Goal: Task Accomplishment & Management: Manage account settings

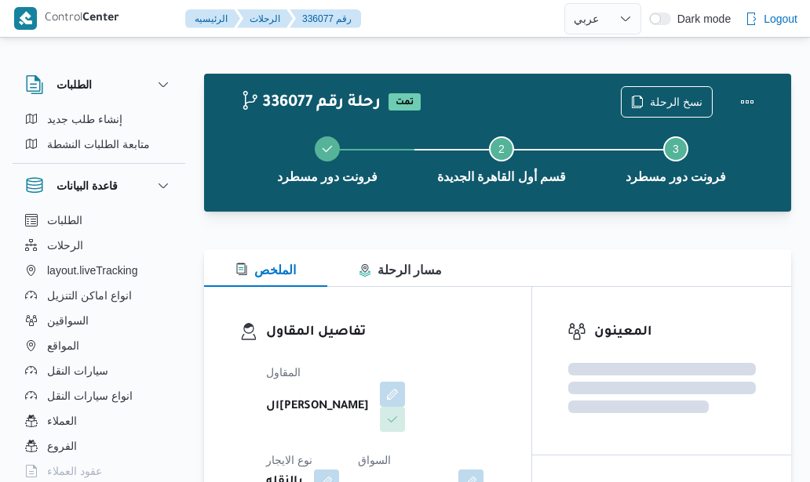
select select "ar"
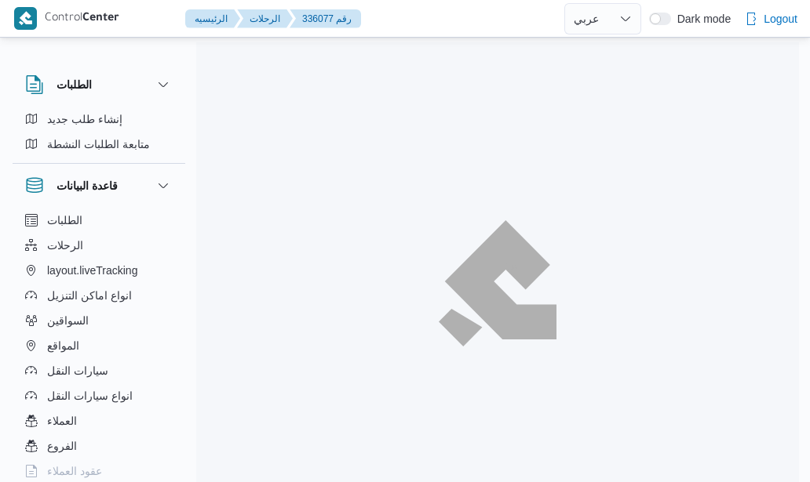
select select "ar"
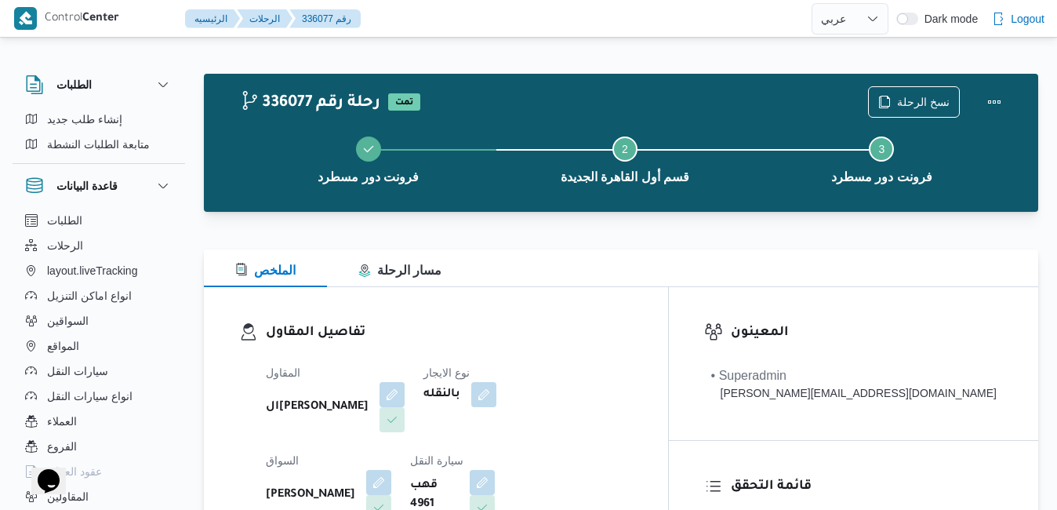
click at [490, 302] on div "تفاصيل المقاول المقاول الهامي محمد خالد علي نوع الايجار بالنقله السواق محمد ناص…" at bounding box center [436, 468] width 464 height 362
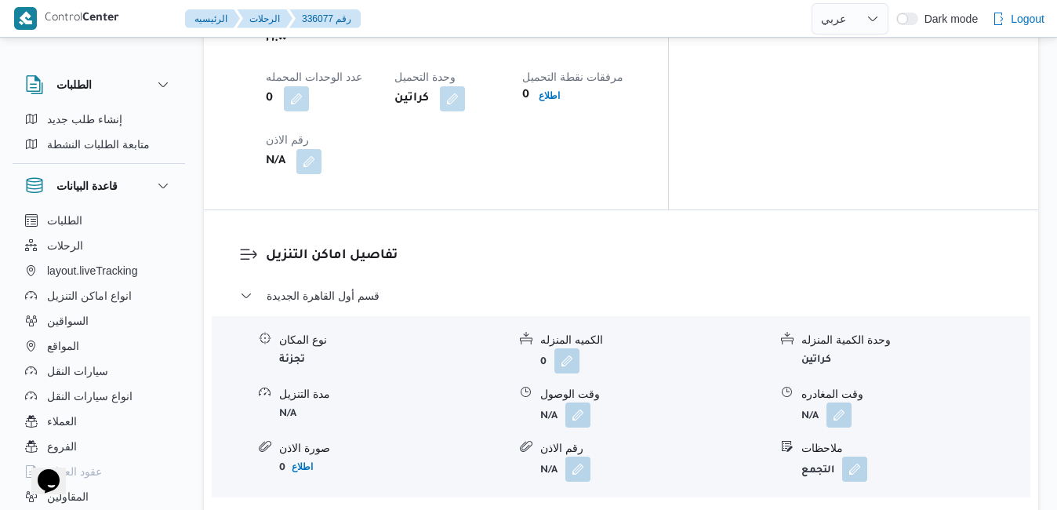
scroll to position [1538, 0]
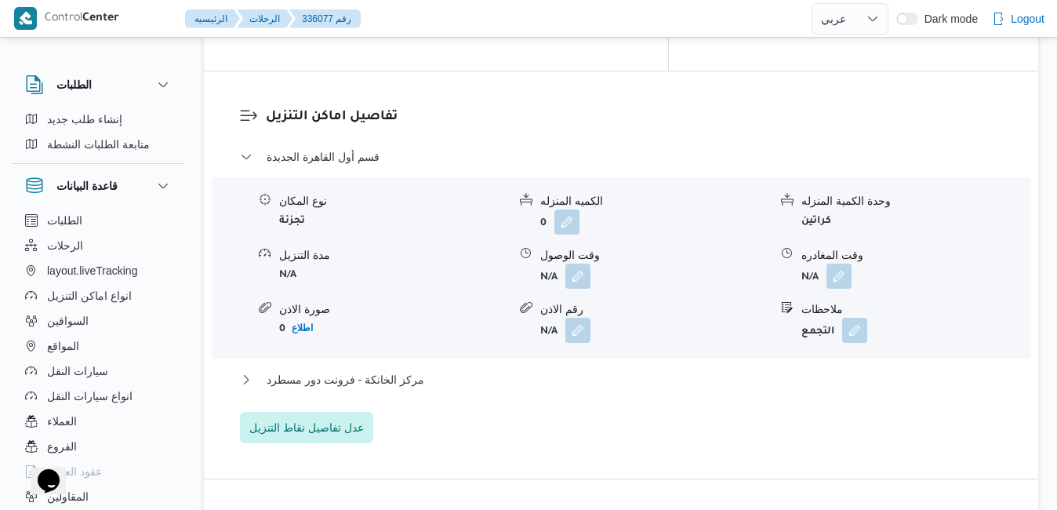
click at [587, 370] on div "مركز الخانكة - فرونت دور مسطرد" at bounding box center [621, 385] width 763 height 30
click at [591, 370] on button "مركز الخانكة - فرونت دور مسطرد" at bounding box center [621, 379] width 763 height 19
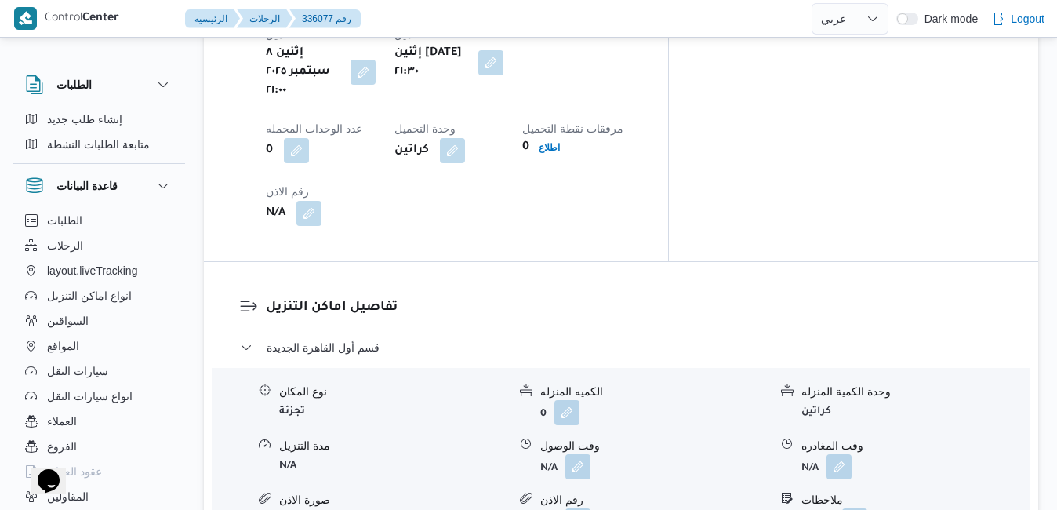
scroll to position [1349, 0]
click at [579, 451] on button "button" at bounding box center [578, 463] width 25 height 25
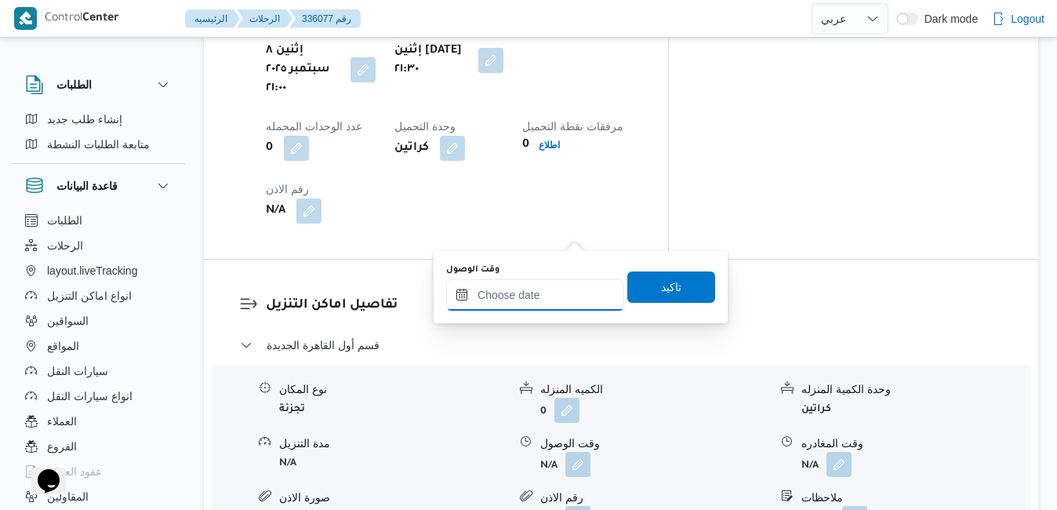
click at [542, 291] on input "وقت الوصول" at bounding box center [535, 294] width 178 height 31
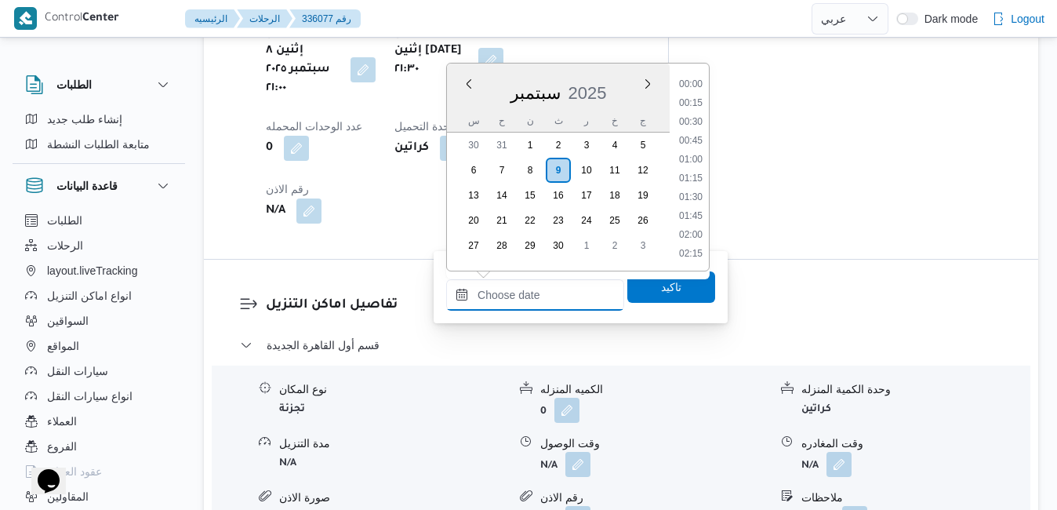
scroll to position [224, 0]
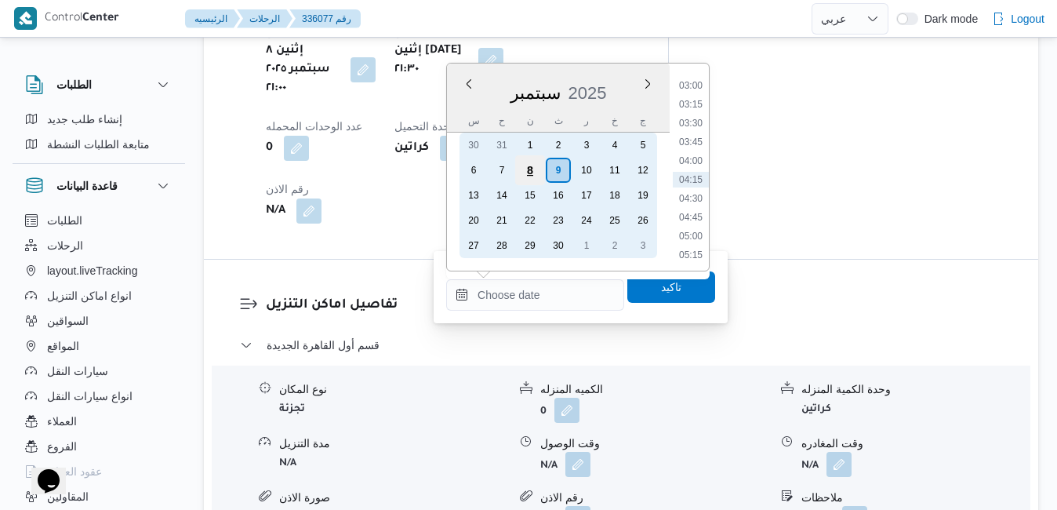
click at [535, 167] on div "8" at bounding box center [530, 170] width 30 height 30
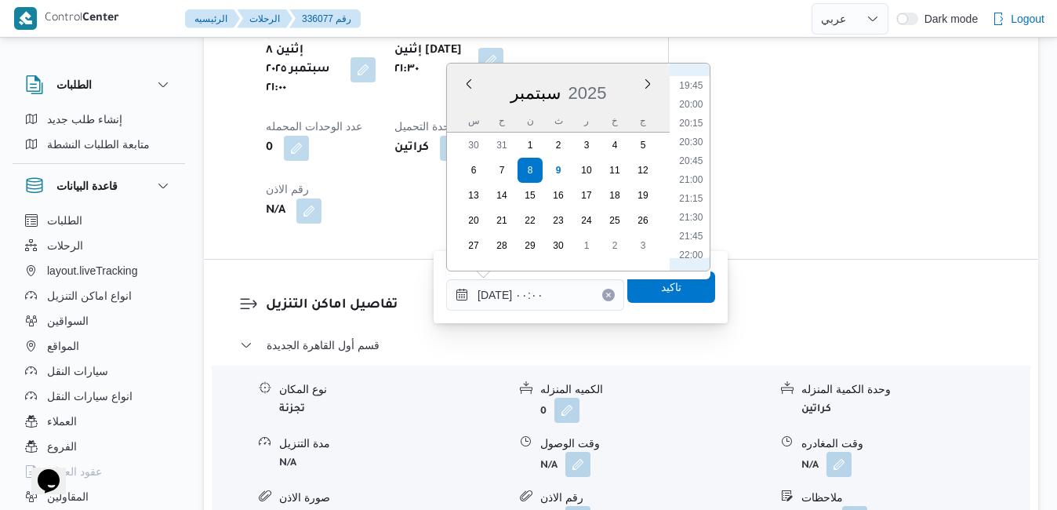
scroll to position [1625, 0]
click at [693, 136] on li "22:15" at bounding box center [691, 134] width 36 height 16
type input "٠٨/٠٩/٢٠٢٥ ٢٢:١٥"
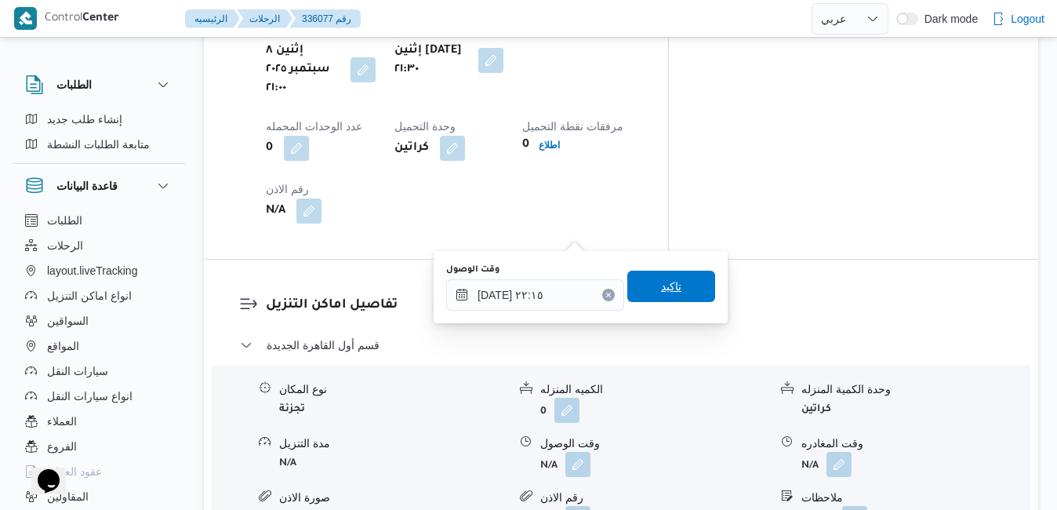
click at [646, 289] on span "تاكيد" at bounding box center [672, 286] width 88 height 31
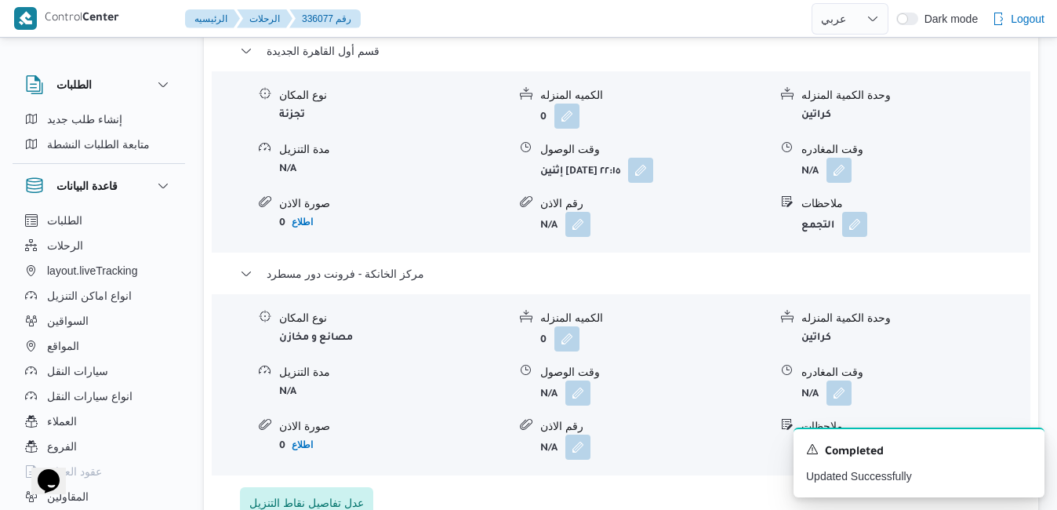
scroll to position [1663, 0]
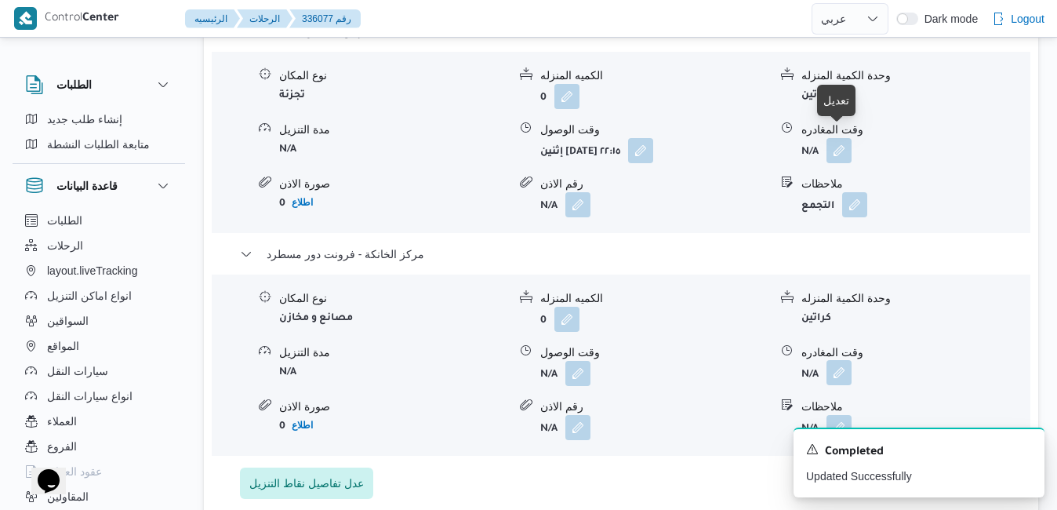
click at [809, 360] on button "button" at bounding box center [839, 372] width 25 height 25
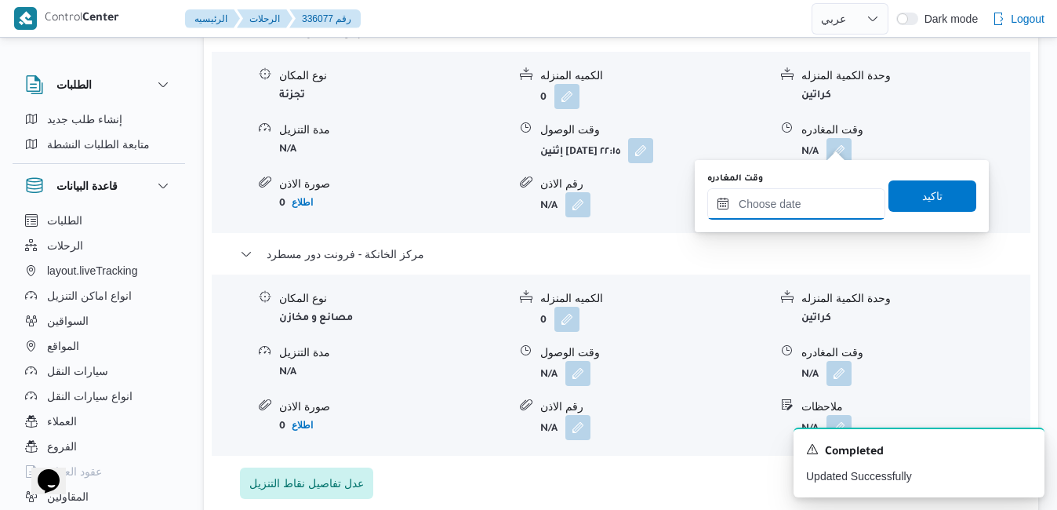
click at [785, 205] on input "وقت المغادره" at bounding box center [797, 203] width 178 height 31
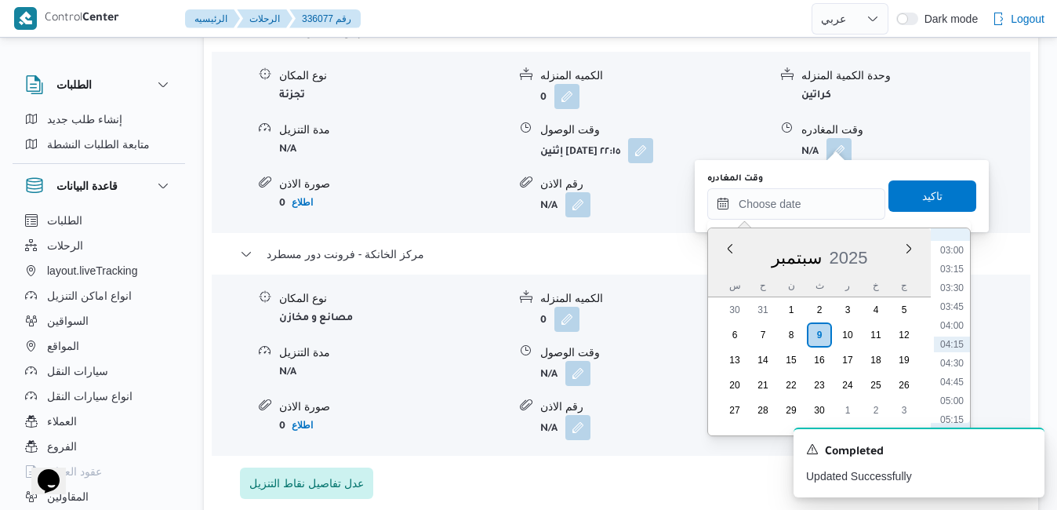
scroll to position [65, 0]
click at [809, 453] on icon "Dismiss toast" at bounding box center [1026, 448] width 13 height 13
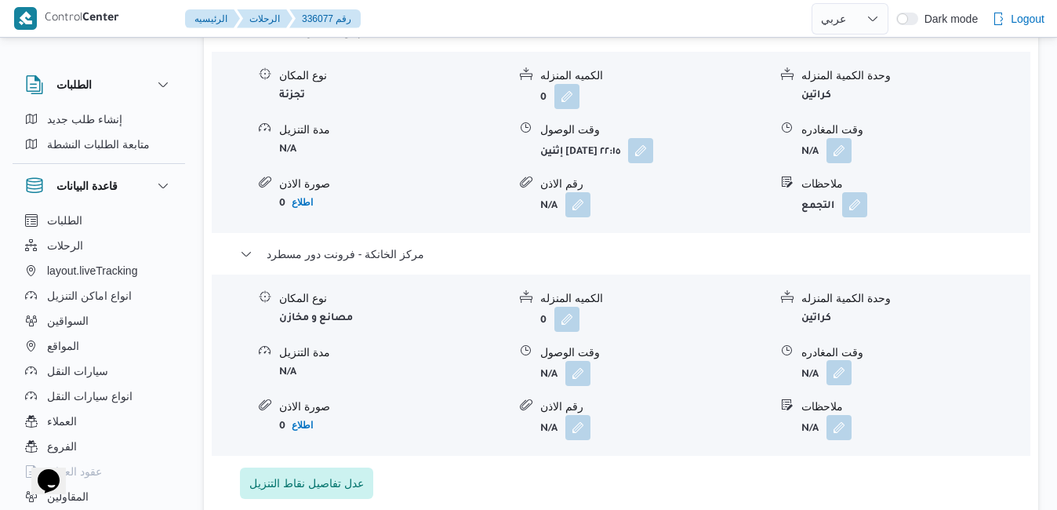
click at [809, 360] on button "button" at bounding box center [839, 372] width 25 height 25
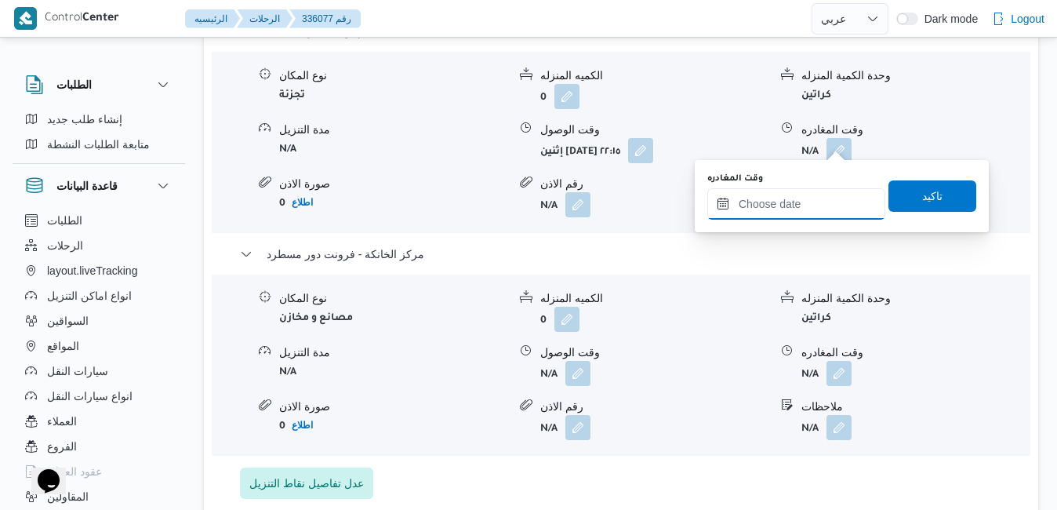
click at [809, 196] on input "وقت المغادره" at bounding box center [797, 203] width 178 height 31
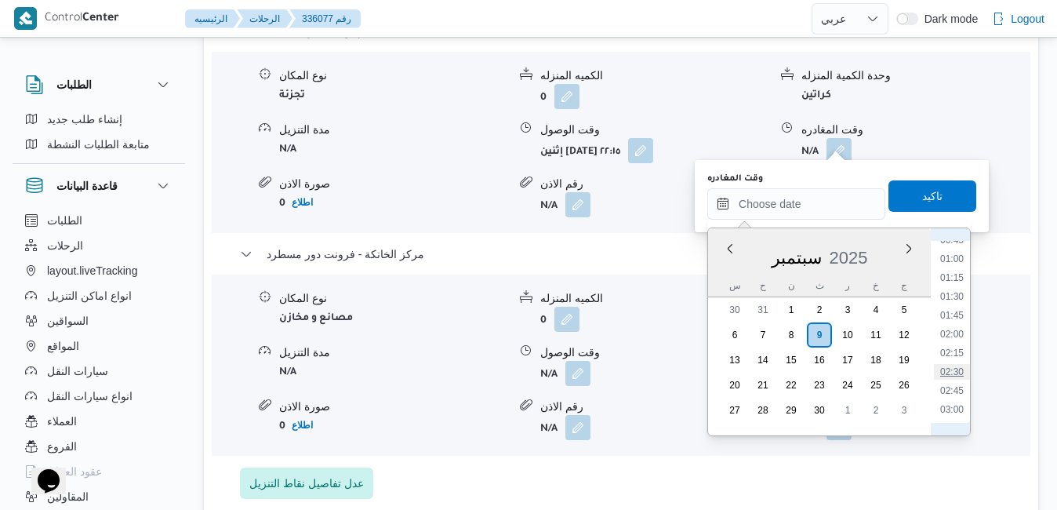
click at [809, 375] on li "02:30" at bounding box center [952, 372] width 36 height 16
type input "٠٩/٠٩/٢٠٢٥ ٠٢:٣٠"
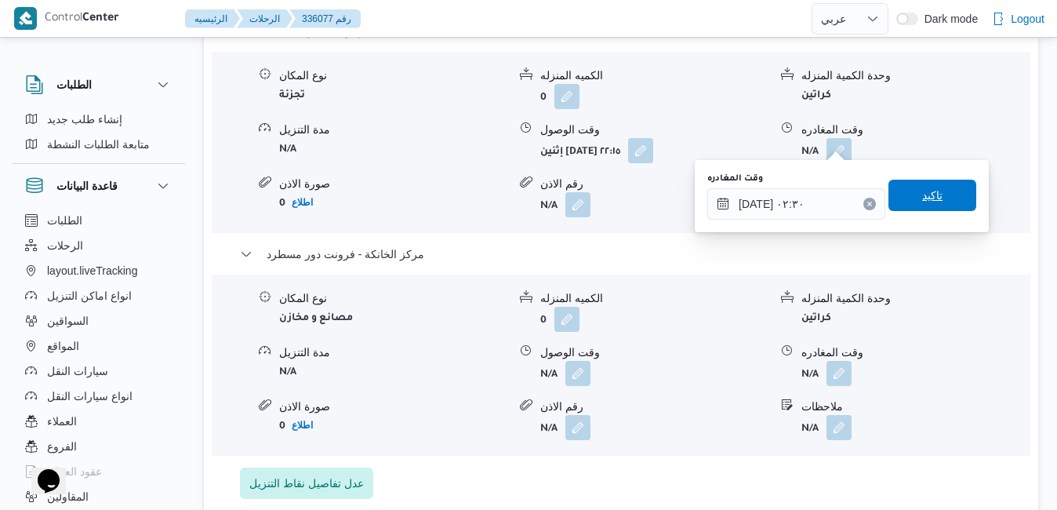
click at [809, 189] on span "تاكيد" at bounding box center [933, 195] width 88 height 31
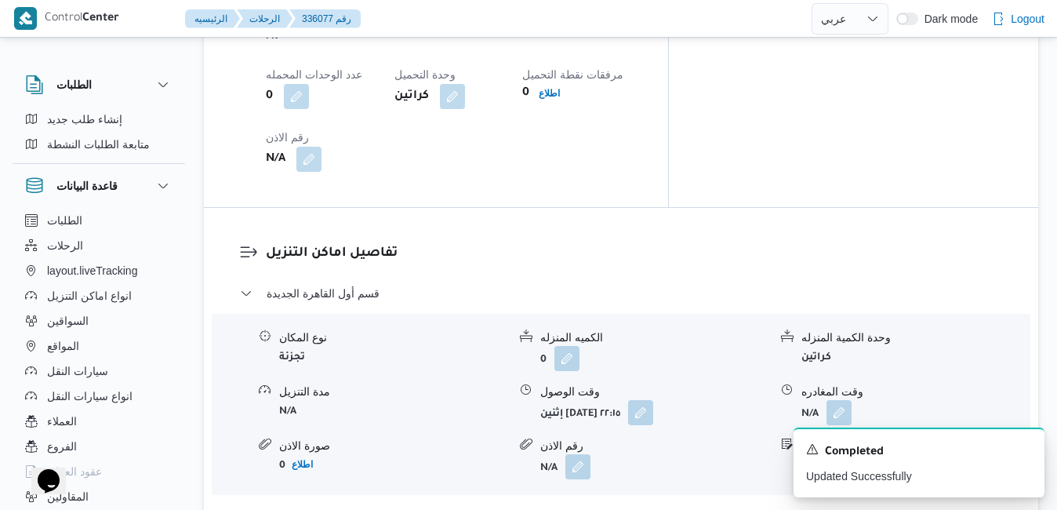
scroll to position [1381, 0]
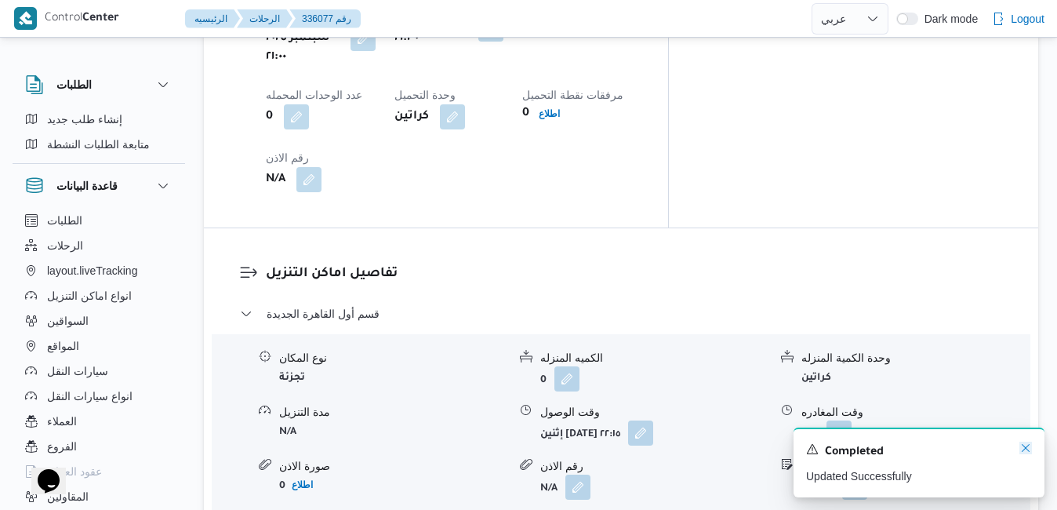
click at [809, 453] on icon "Dismiss toast" at bounding box center [1026, 448] width 13 height 13
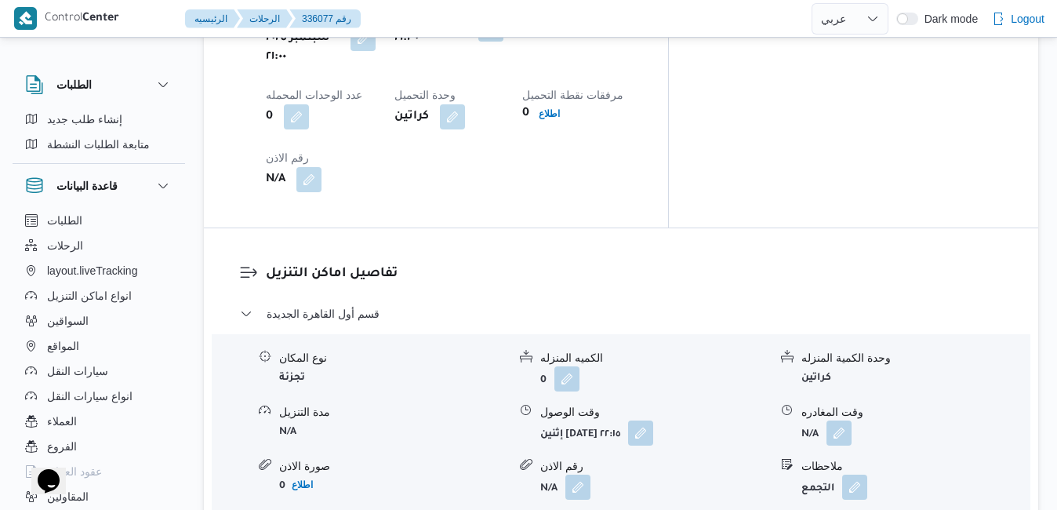
scroll to position [1412, 0]
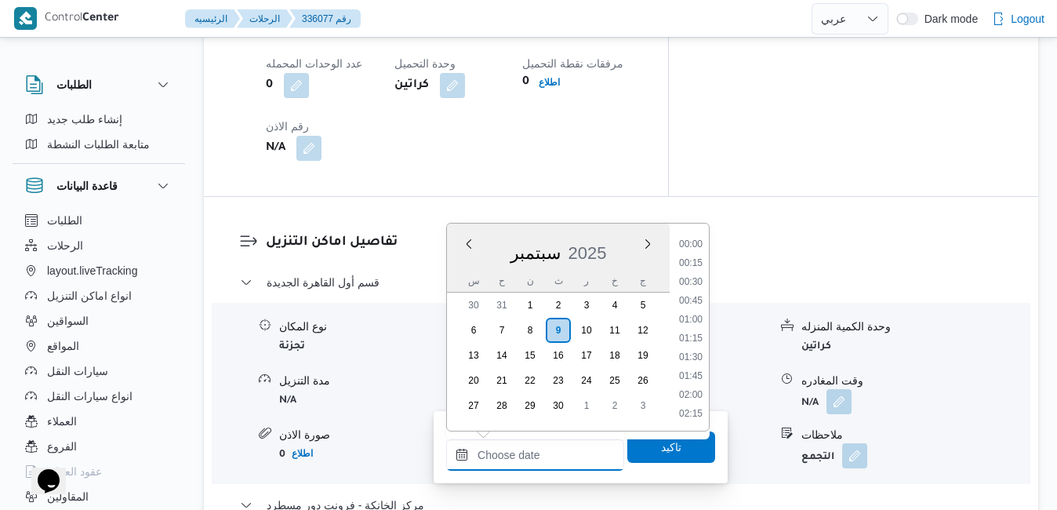
click at [508, 456] on input "وقت الوصول" at bounding box center [535, 454] width 178 height 31
click at [694, 352] on li "02:15" at bounding box center [691, 348] width 36 height 16
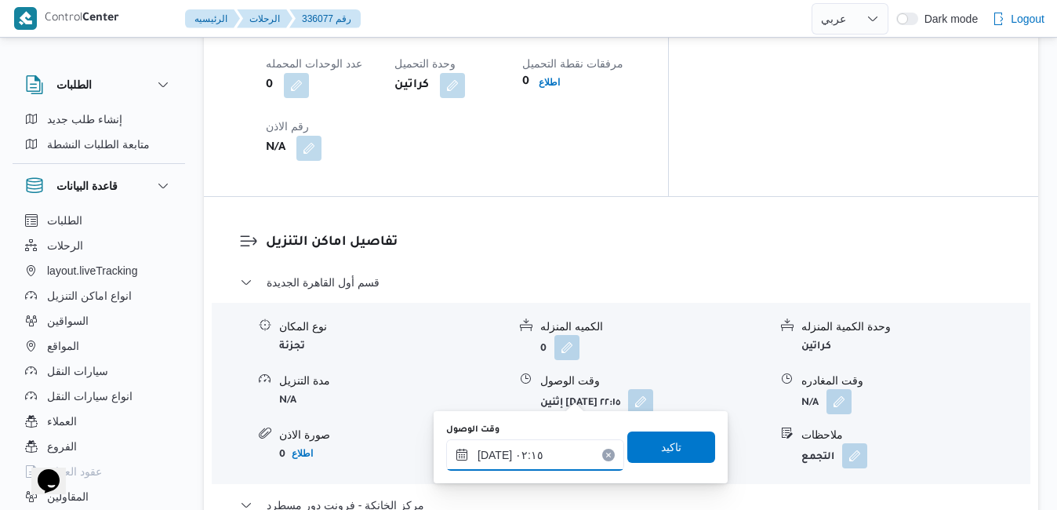
type input "٠٩/٠٩/٢٠٢٥ ٠٢:١٥"
click at [661, 452] on span "تاكيد" at bounding box center [671, 446] width 20 height 19
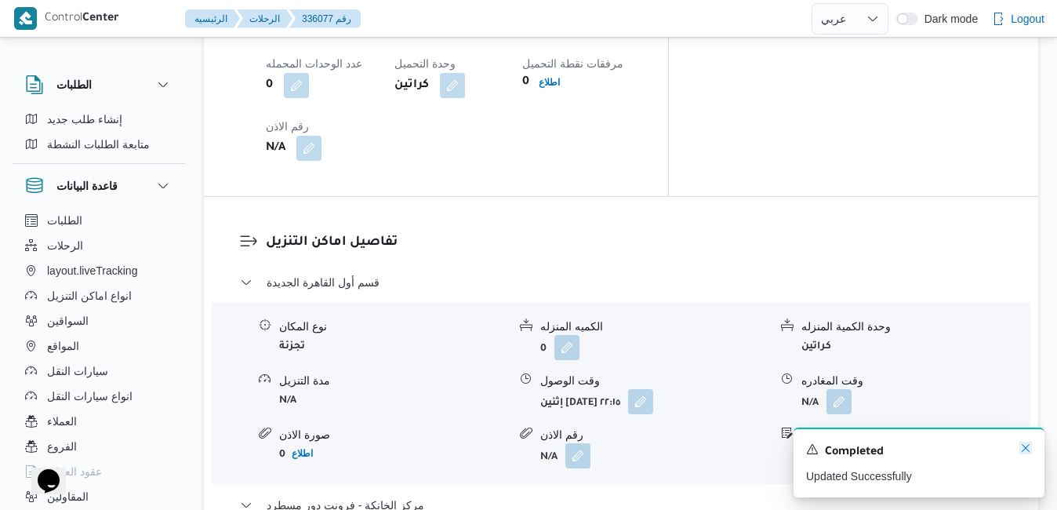
click at [809, 449] on icon "Dismiss toast" at bounding box center [1026, 448] width 13 height 13
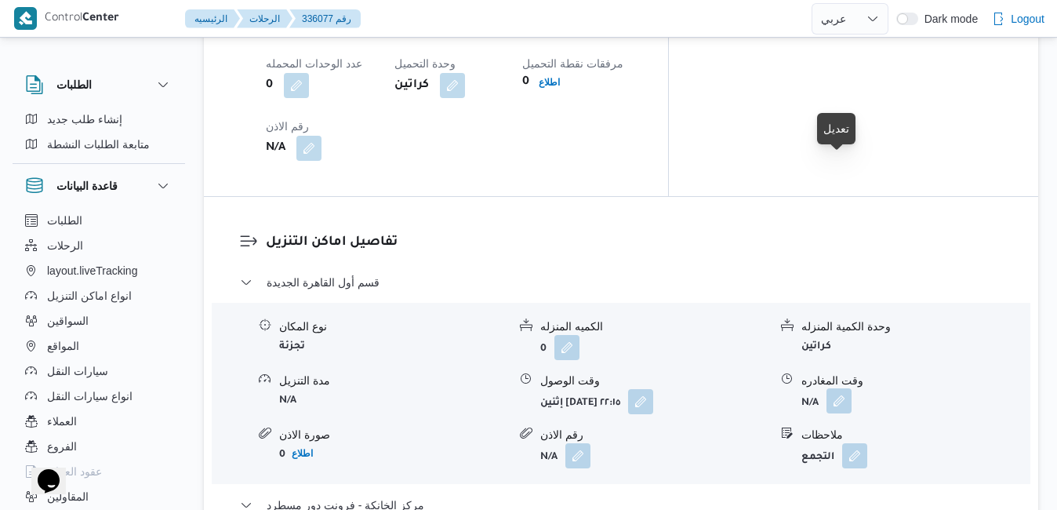
click at [809, 388] on button "button" at bounding box center [839, 400] width 25 height 25
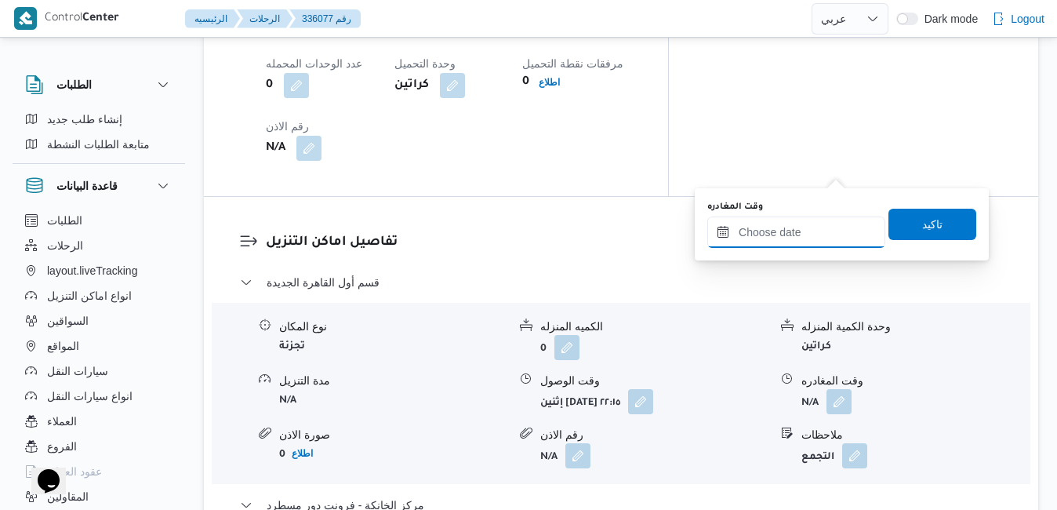
click at [776, 238] on input "وقت المغادره" at bounding box center [797, 232] width 178 height 31
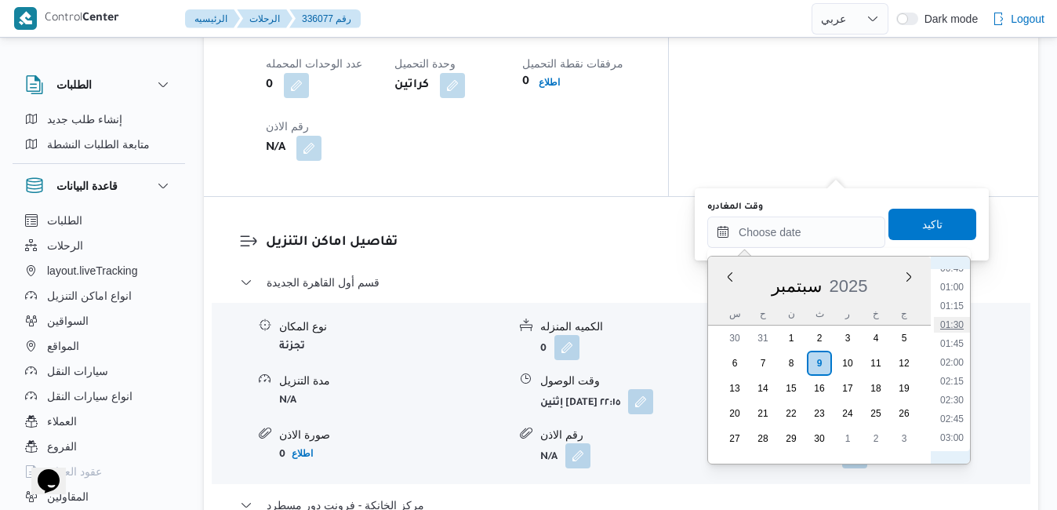
click at [809, 326] on li "01:30" at bounding box center [952, 325] width 36 height 16
type input "٠٩/٠٩/٢٠٢٥ ٠١:٣٠"
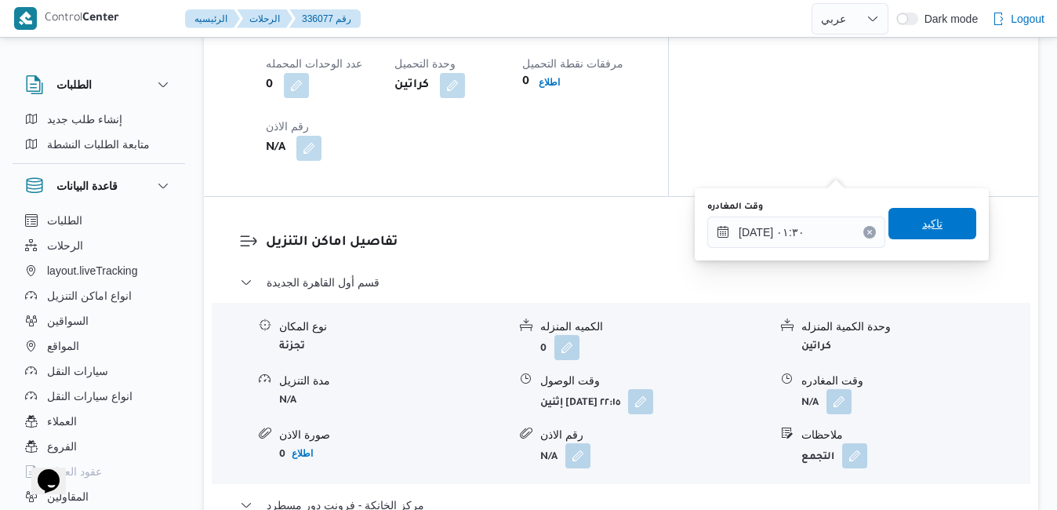
click at [809, 232] on span "تاكيد" at bounding box center [933, 223] width 20 height 19
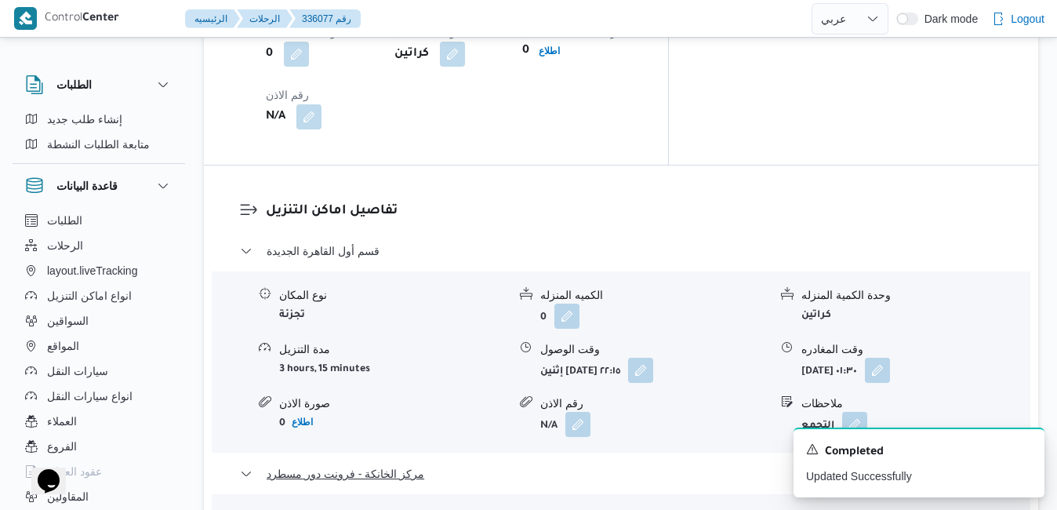
scroll to position [1412, 0]
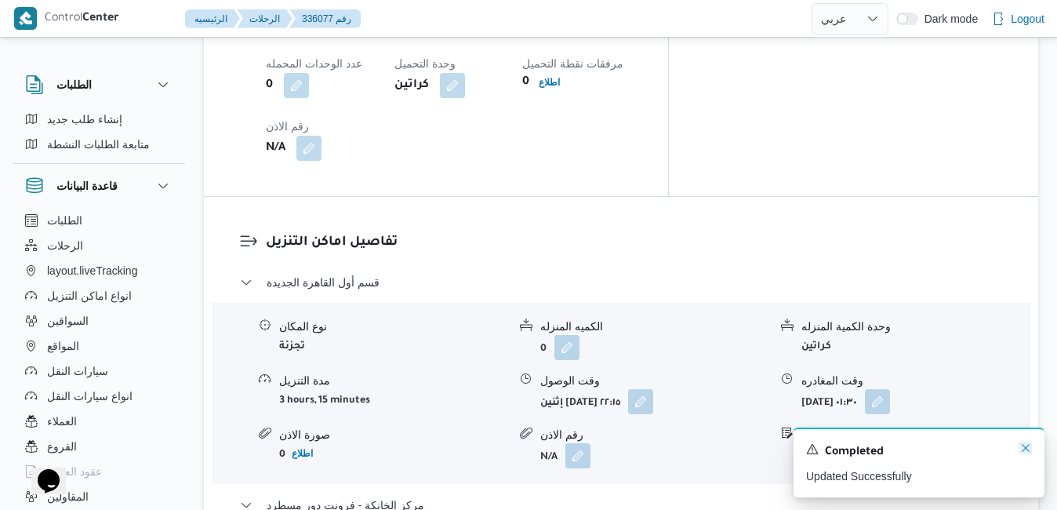
click at [809, 446] on icon "Dismiss toast" at bounding box center [1026, 448] width 13 height 13
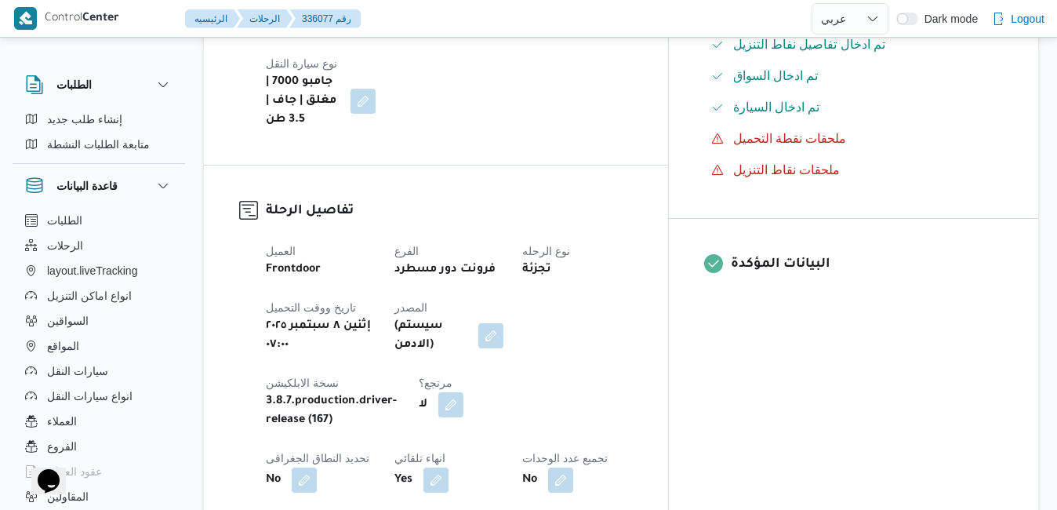
scroll to position [659, 0]
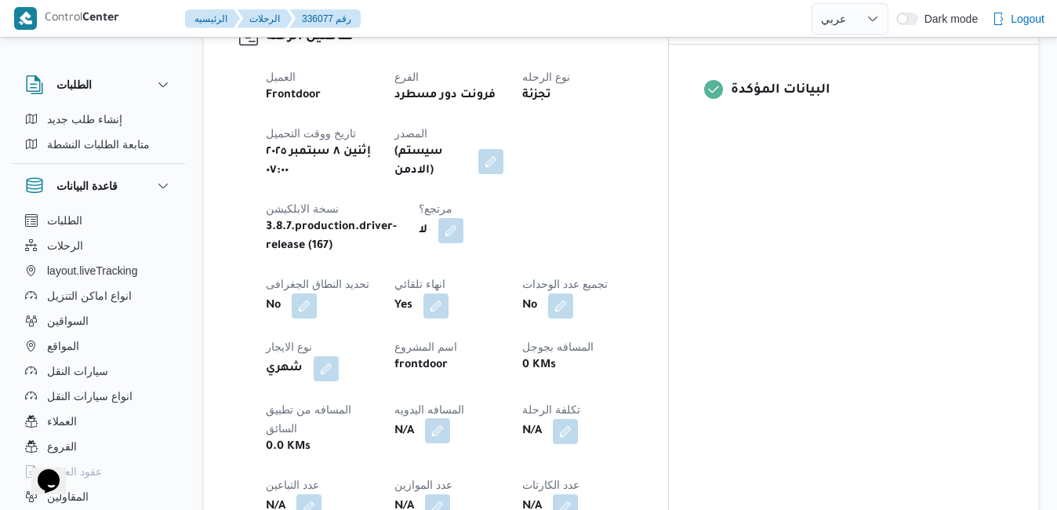
click at [450, 418] on button "button" at bounding box center [437, 430] width 25 height 25
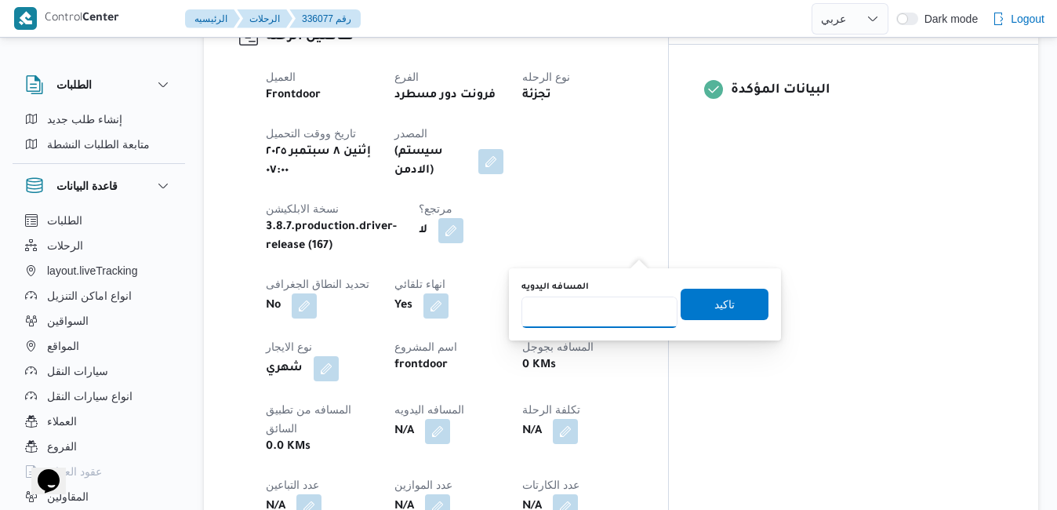
click at [596, 304] on input "المسافه اليدويه" at bounding box center [600, 312] width 156 height 31
type input "120"
click at [701, 329] on div "المسافه اليدويه 120 تاكيد" at bounding box center [645, 304] width 250 height 50
click at [708, 317] on span "تاكيد" at bounding box center [725, 303] width 88 height 31
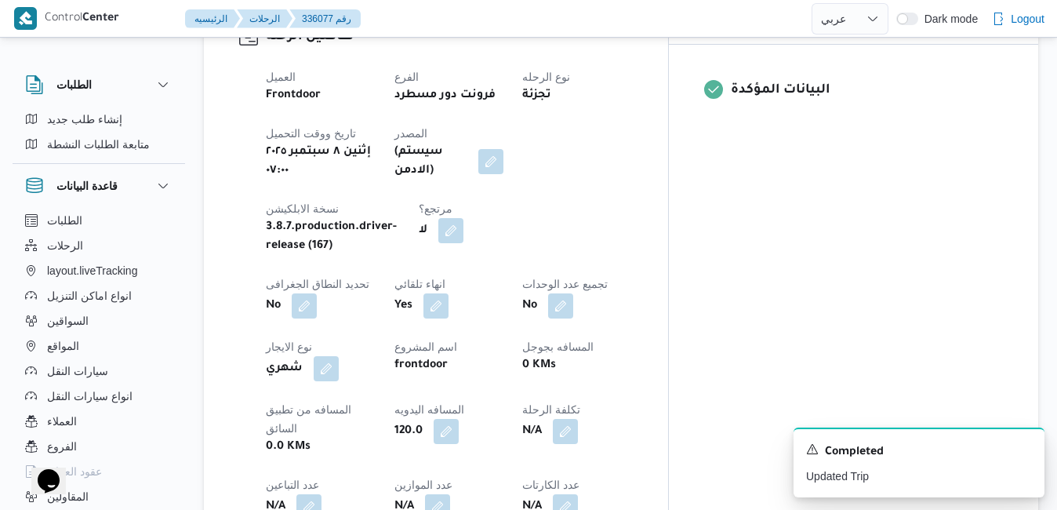
scroll to position [0, 0]
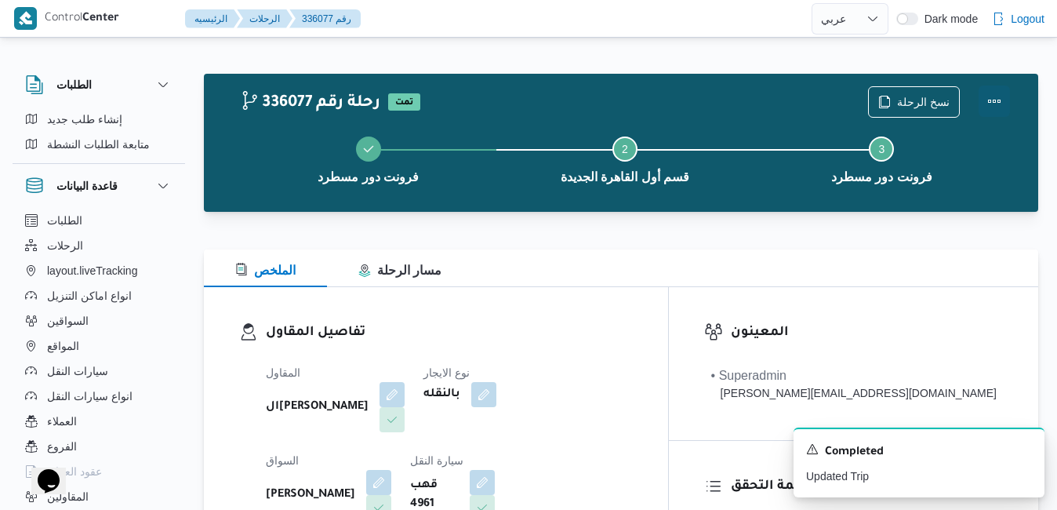
click at [809, 93] on button "Actions" at bounding box center [994, 101] width 31 height 31
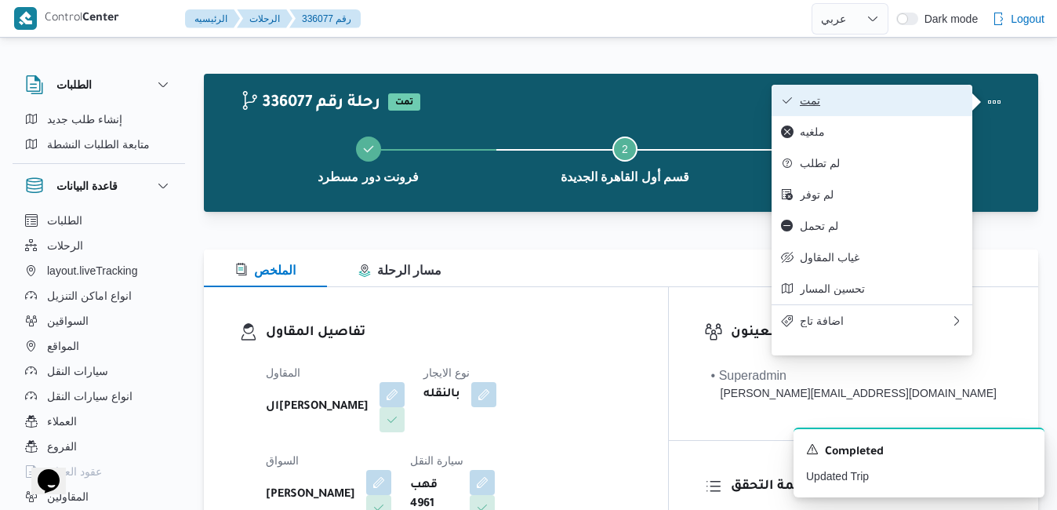
click at [809, 110] on button "تمت" at bounding box center [872, 100] width 201 height 31
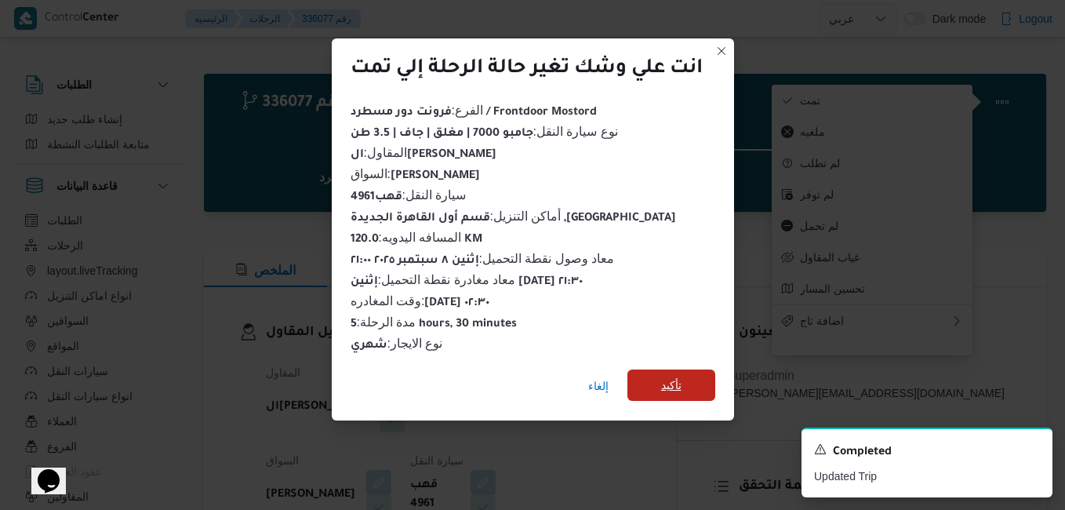
click at [665, 376] on span "تأكيد" at bounding box center [671, 385] width 20 height 19
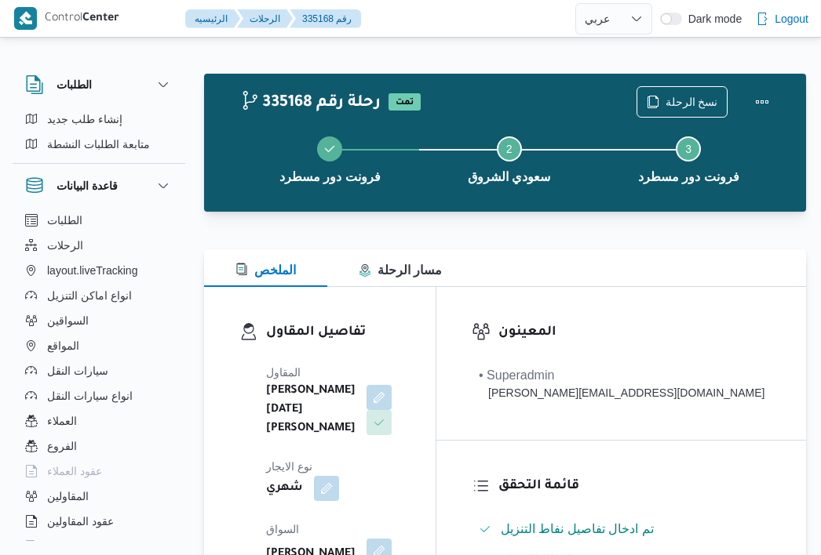
select select "ar"
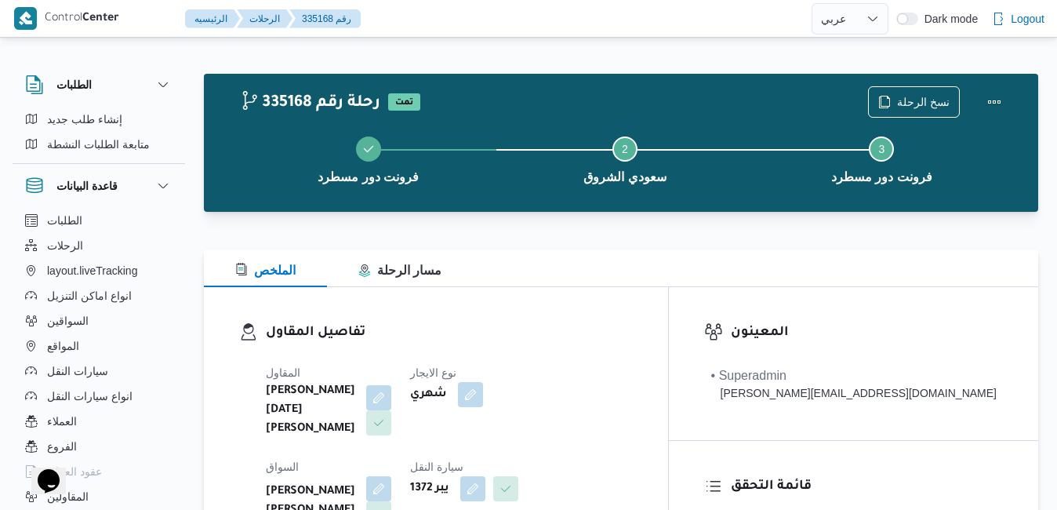
click at [463, 222] on div at bounding box center [621, 221] width 835 height 19
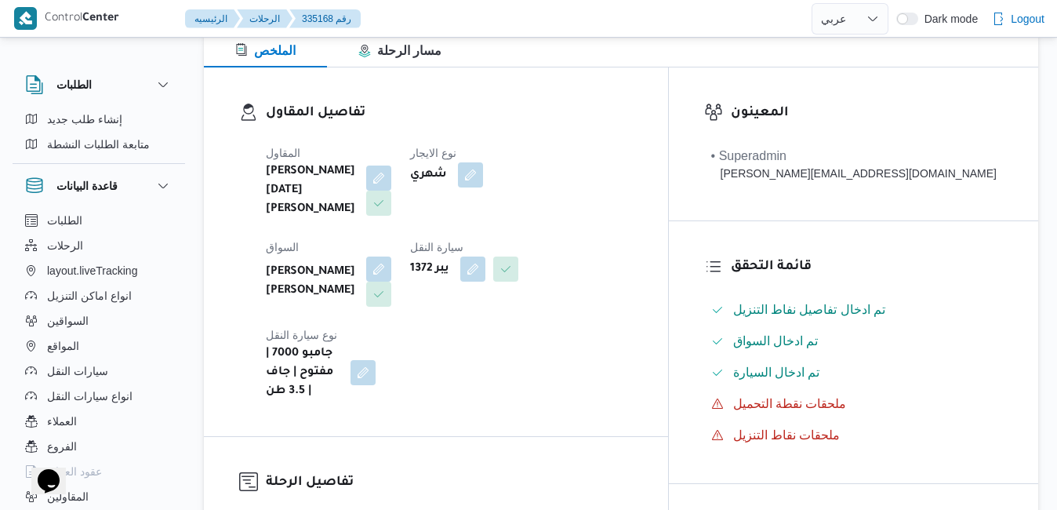
scroll to position [157, 0]
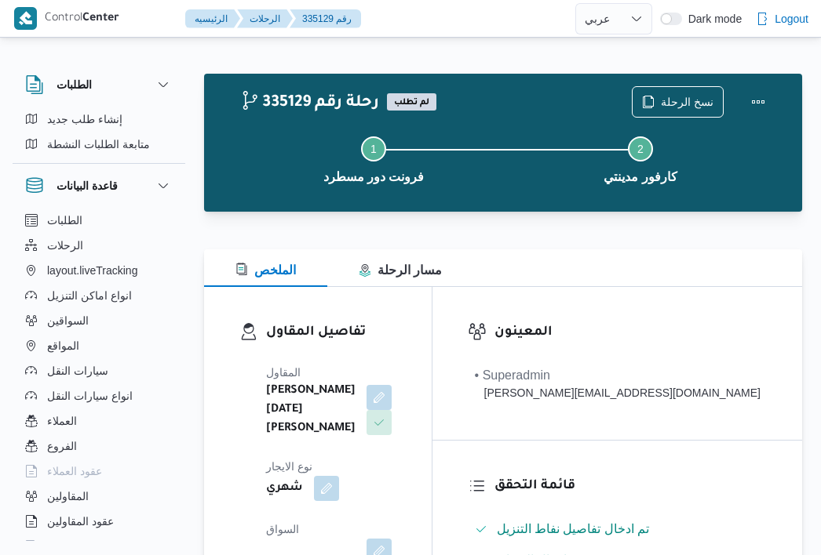
select select "ar"
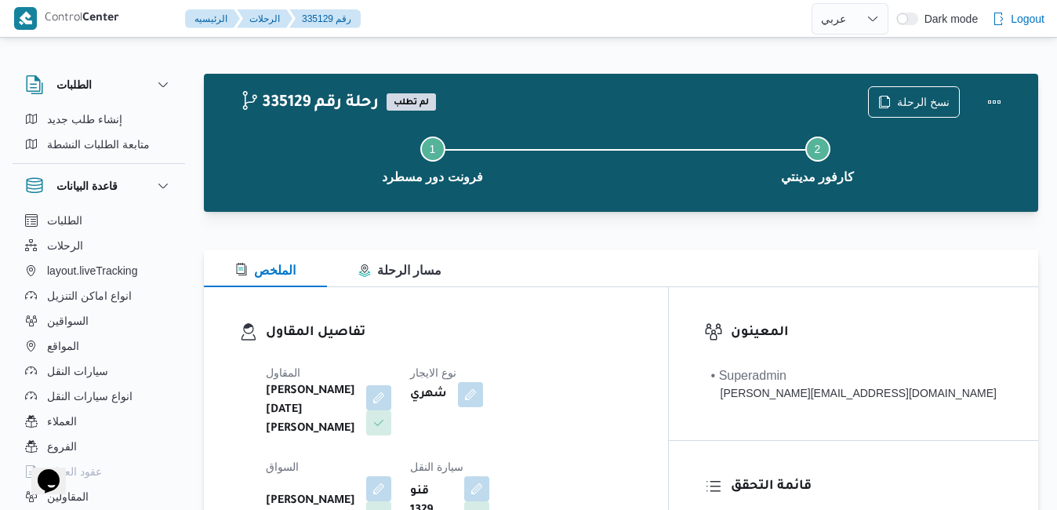
click at [504, 238] on div at bounding box center [621, 240] width 835 height 19
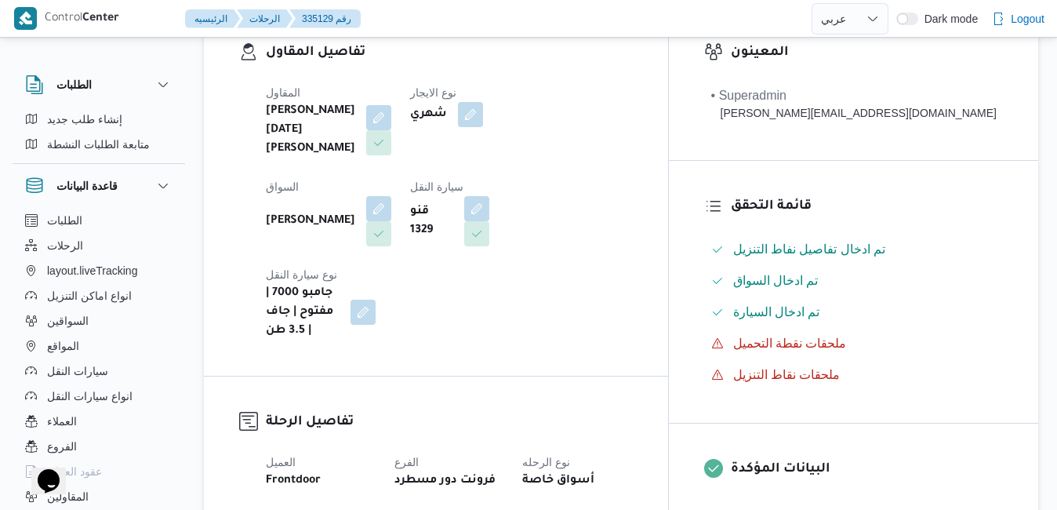
scroll to position [282, 0]
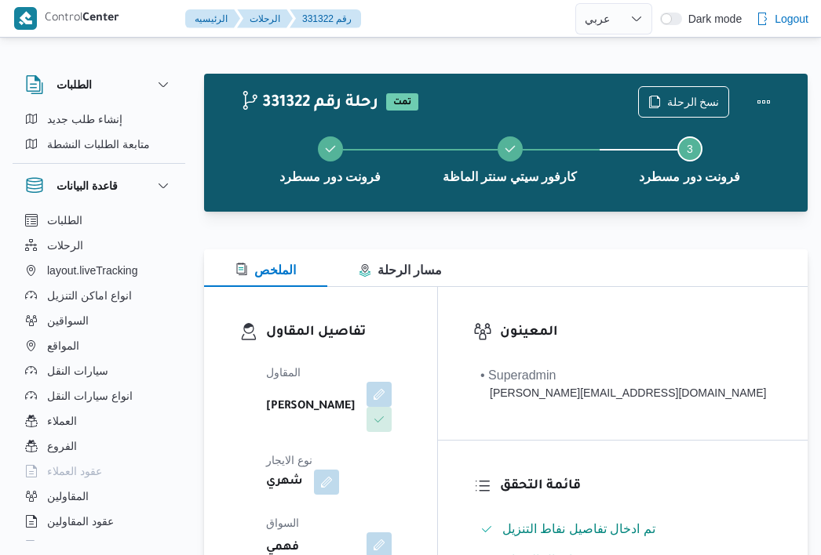
select select "ar"
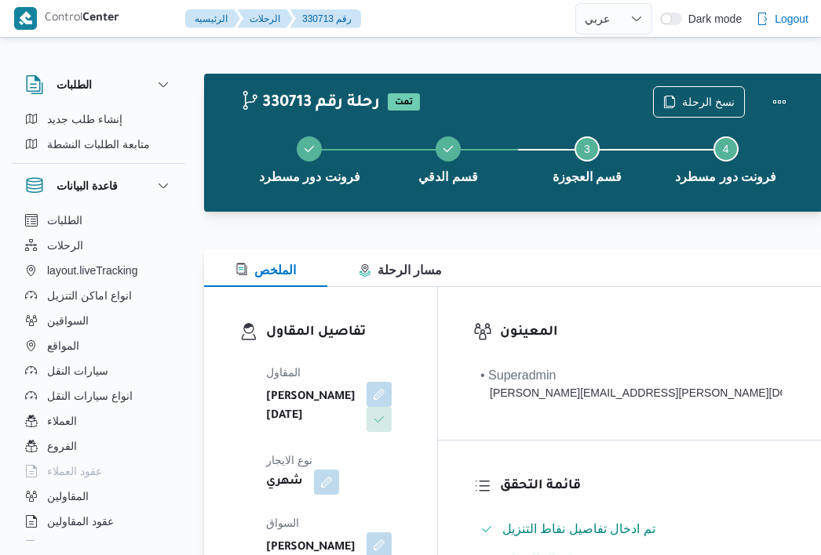
select select "ar"
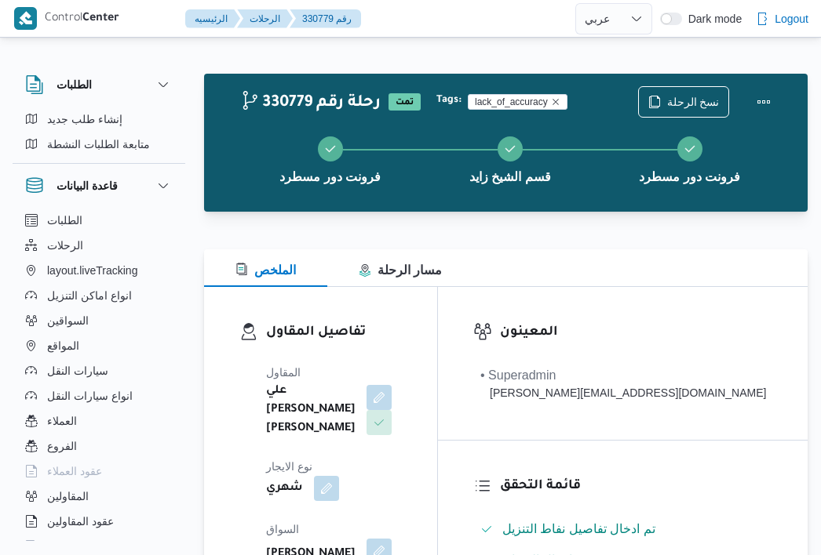
select select "ar"
